Goal: Task Accomplishment & Management: Manage account settings

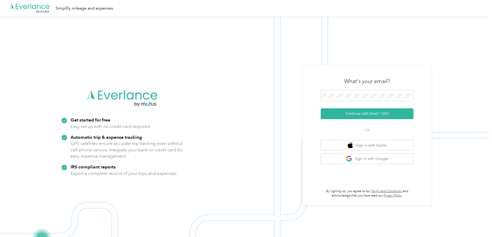
click at [350, 88] on div "What's your email?" at bounding box center [367, 81] width 93 height 18
click at [350, 91] on span at bounding box center [367, 95] width 93 height 11
click at [351, 116] on button "Continue with Email / SSO" at bounding box center [367, 113] width 93 height 11
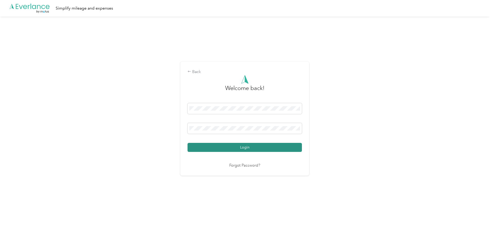
click at [227, 149] on button "Login" at bounding box center [244, 147] width 114 height 9
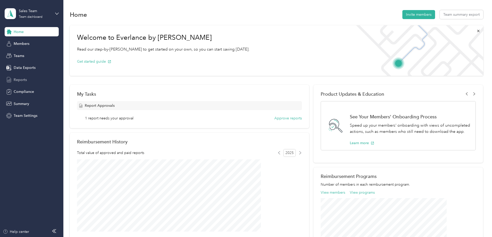
click at [23, 81] on span "Reports" at bounding box center [20, 79] width 13 height 5
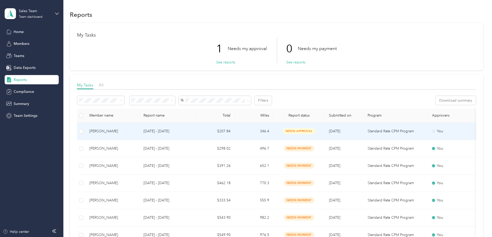
click at [314, 130] on div "needs approval" at bounding box center [298, 131] width 43 height 6
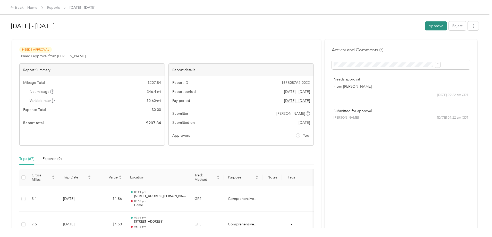
click at [425, 26] on button "Approve" at bounding box center [436, 25] width 22 height 9
